Goal: Information Seeking & Learning: Learn about a topic

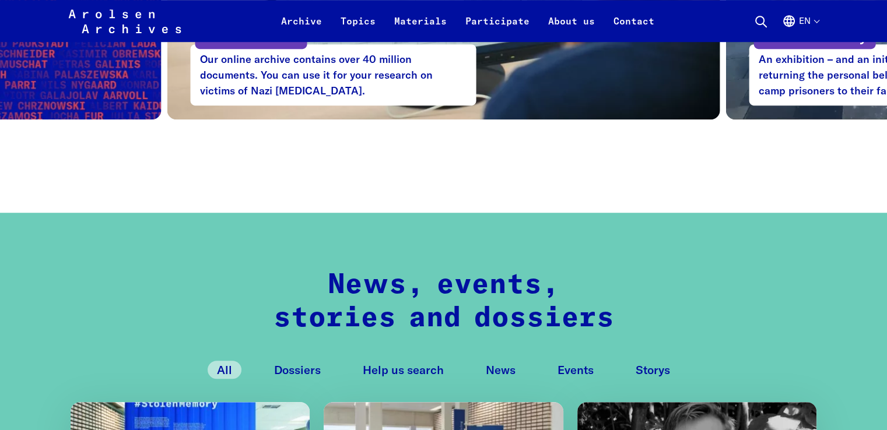
scroll to position [875, 0]
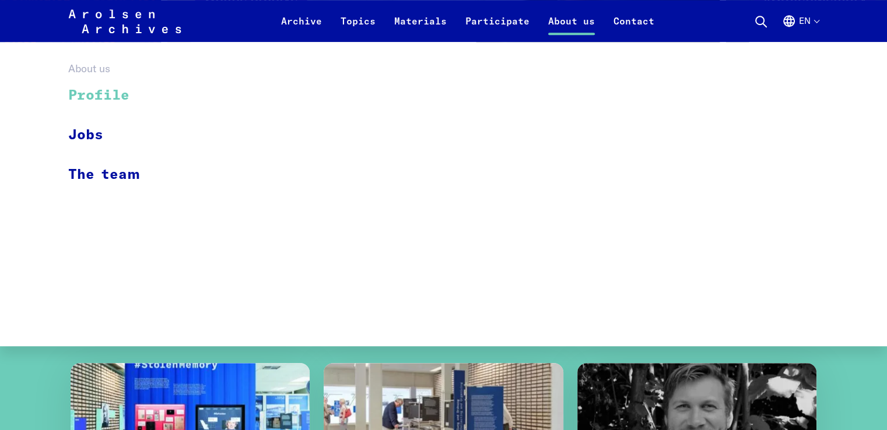
click at [117, 96] on link "Profile" at bounding box center [111, 95] width 87 height 39
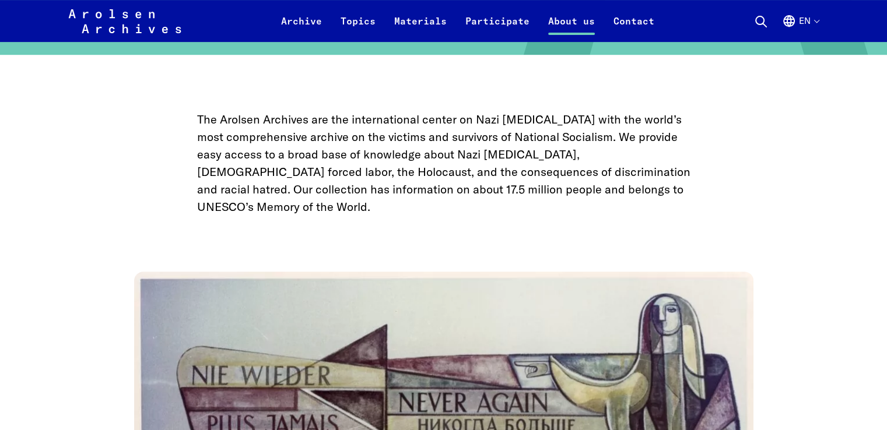
scroll to position [467, 0]
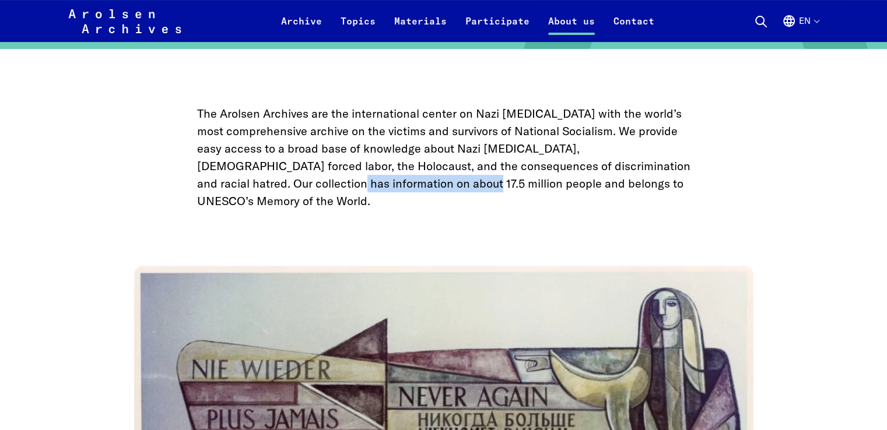
drag, startPoint x: 278, startPoint y: 185, endPoint x: 404, endPoint y: 187, distance: 126.0
click at [404, 187] on p "The Arolsen Archives are the international center on Nazi [MEDICAL_DATA] with t…" at bounding box center [443, 157] width 493 height 105
copy p "about 17.5 million people"
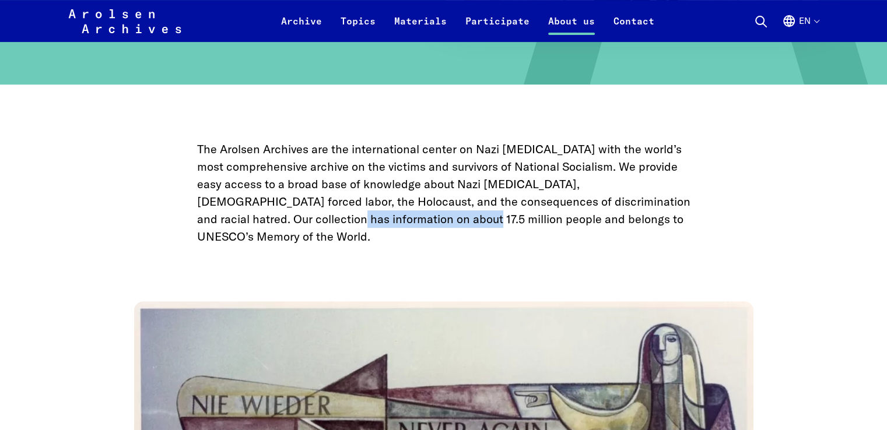
scroll to position [408, 0]
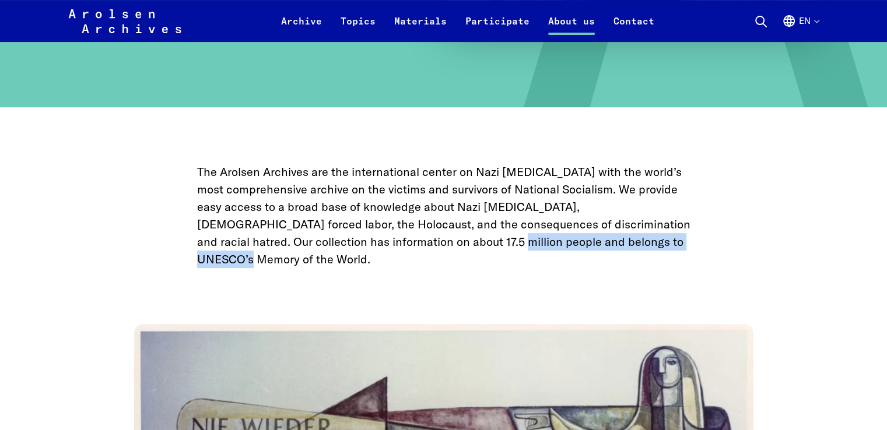
drag, startPoint x: 436, startPoint y: 243, endPoint x: 661, endPoint y: 243, distance: 225.1
click at [661, 243] on p "The Arolsen Archives are the international center on Nazi persecution with the …" at bounding box center [443, 215] width 493 height 105
copy p "elongs to UNESCO’s Memory of the World"
